Goal: Information Seeking & Learning: Find specific fact

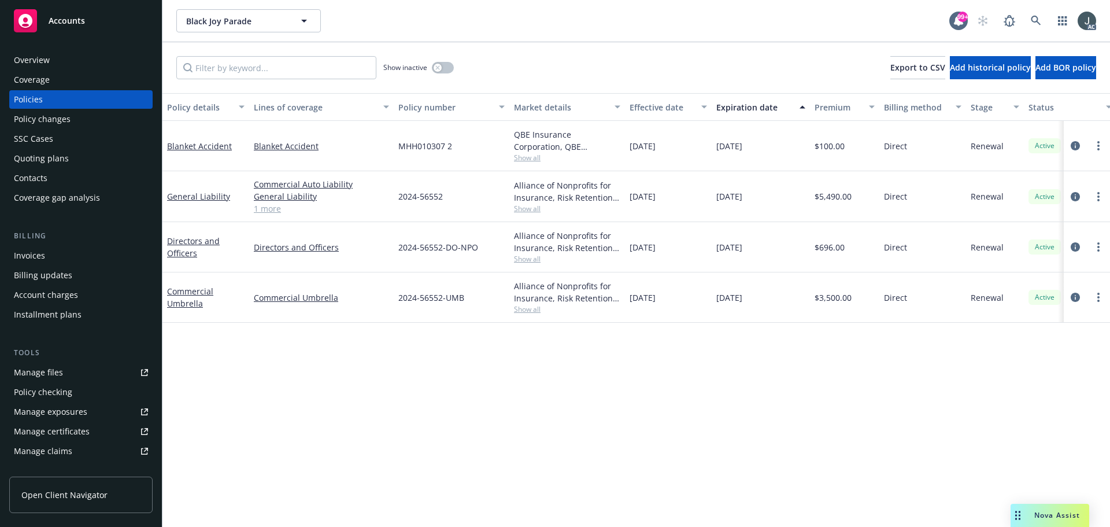
drag, startPoint x: 716, startPoint y: 197, endPoint x: 766, endPoint y: 201, distance: 49.9
click at [766, 201] on div "[DATE]" at bounding box center [761, 196] width 98 height 51
copy span "[DATE]"
drag, startPoint x: 398, startPoint y: 195, endPoint x: 452, endPoint y: 198, distance: 53.8
click at [452, 198] on div "2024-56552" at bounding box center [452, 196] width 116 height 51
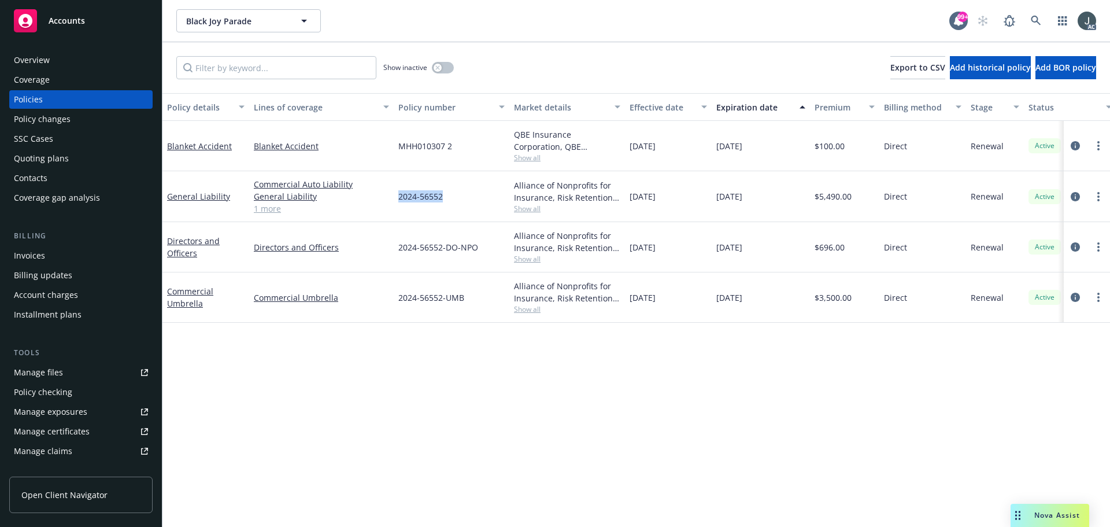
copy span "2024-56552"
click at [271, 206] on link "1 more" at bounding box center [321, 208] width 135 height 12
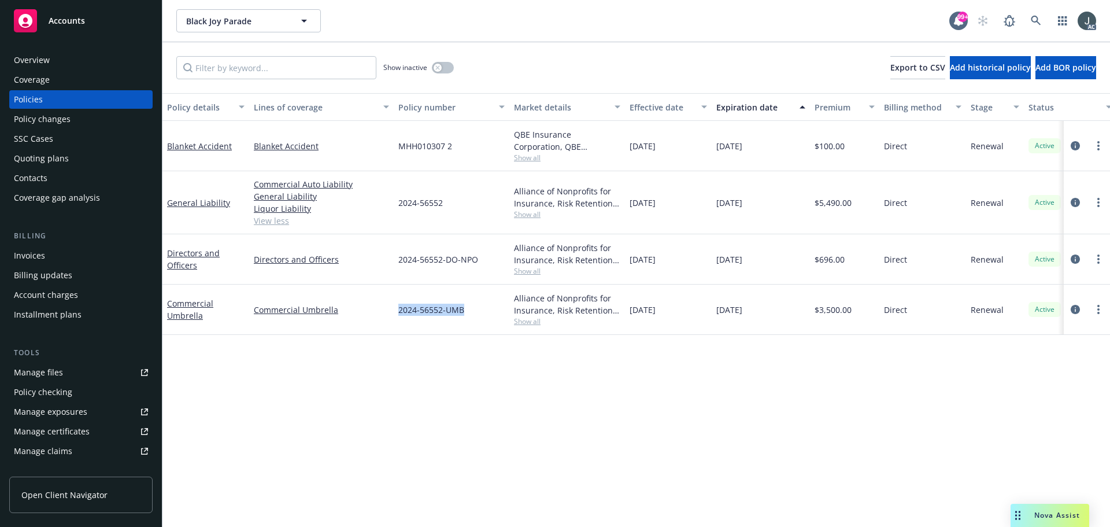
drag, startPoint x: 398, startPoint y: 308, endPoint x: 474, endPoint y: 313, distance: 76.5
click at [474, 313] on div "2024-56552-UMB" at bounding box center [452, 310] width 116 height 50
copy span "2024-56552-UMB"
click at [28, 61] on div "Overview" at bounding box center [32, 60] width 36 height 19
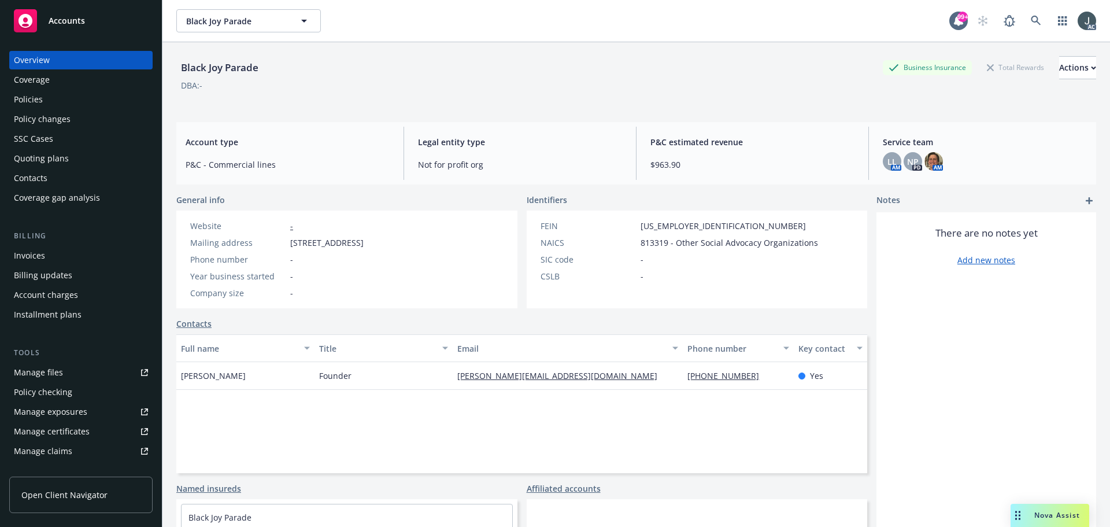
click at [330, 378] on span "Founder" at bounding box center [335, 376] width 32 height 12
copy span "Founder"
drag, startPoint x: 751, startPoint y: 382, endPoint x: 679, endPoint y: 379, distance: 71.8
click at [683, 379] on div "[PHONE_NUMBER]" at bounding box center [738, 376] width 110 height 28
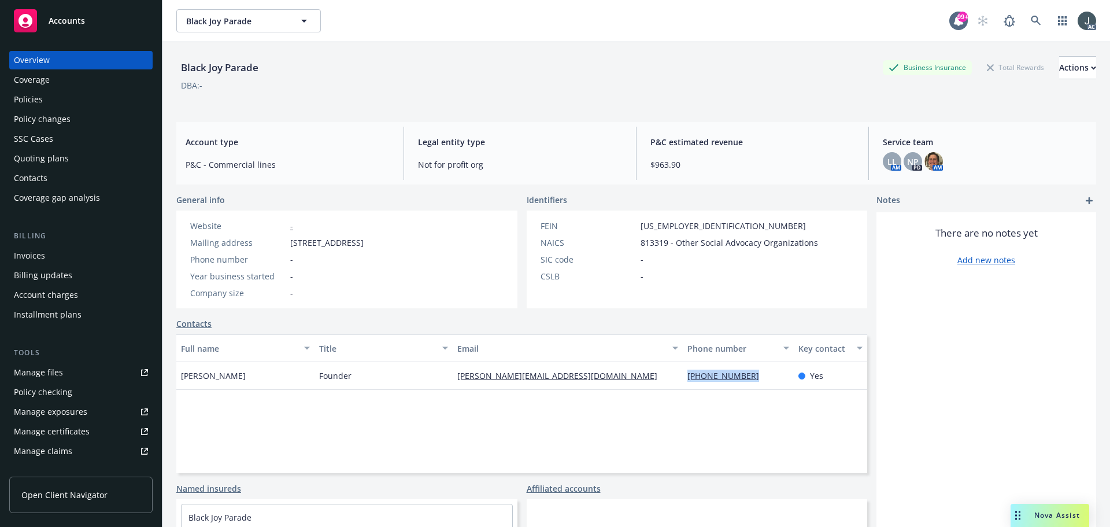
copy link "[PHONE_NUMBER]"
click at [45, 97] on div "Policies" at bounding box center [81, 99] width 134 height 19
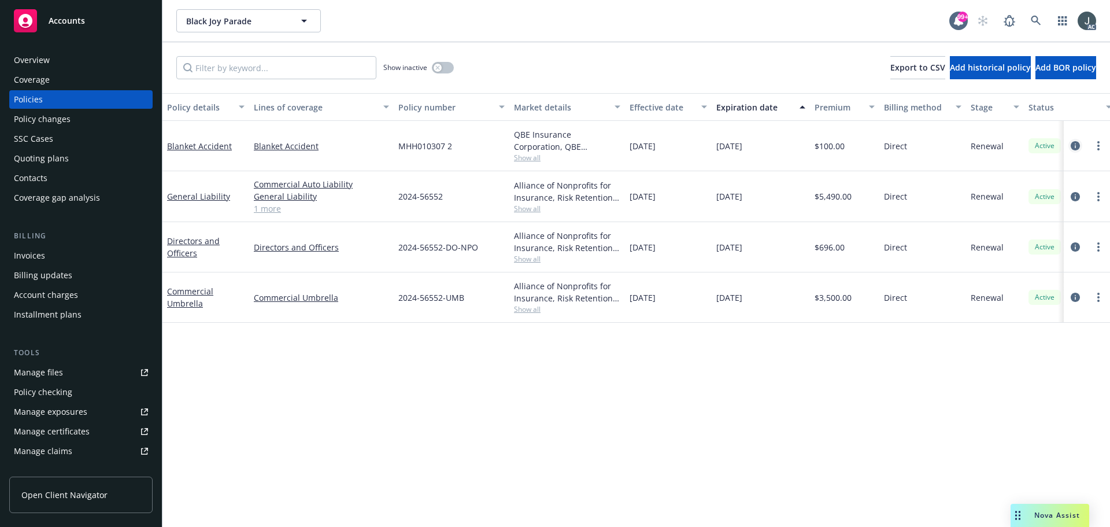
click at [1076, 145] on icon "circleInformation" at bounding box center [1075, 145] width 9 height 9
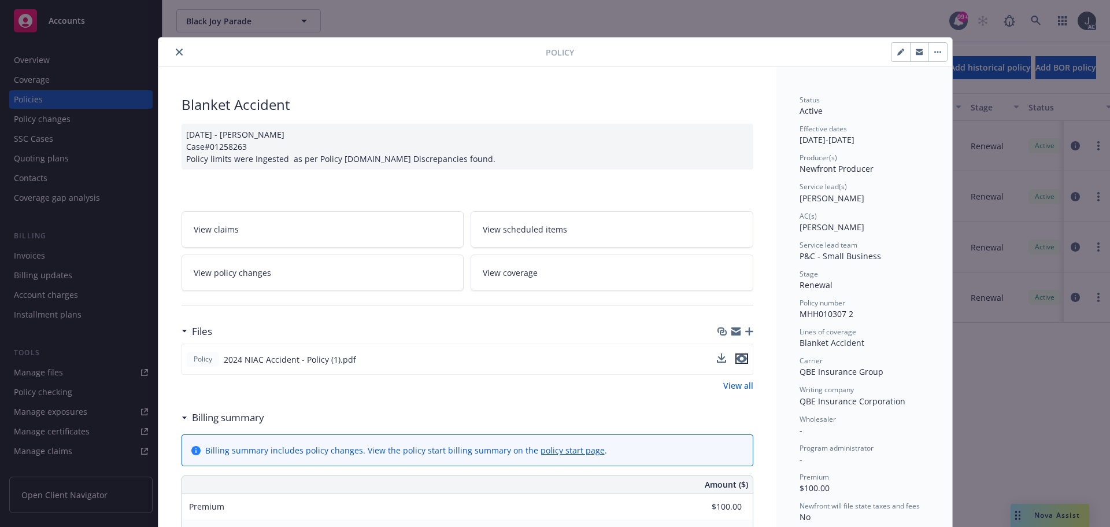
click at [737, 359] on icon "preview file" at bounding box center [742, 358] width 10 height 8
